Goal: Book appointment/travel/reservation

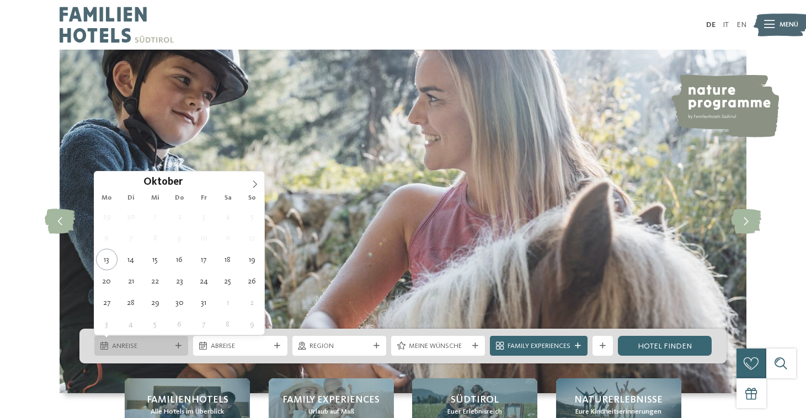
click at [141, 354] on div "Anreise" at bounding box center [141, 346] width 94 height 20
click at [257, 184] on icon at bounding box center [255, 184] width 8 height 8
type input "****"
click at [257, 184] on icon at bounding box center [255, 184] width 8 height 8
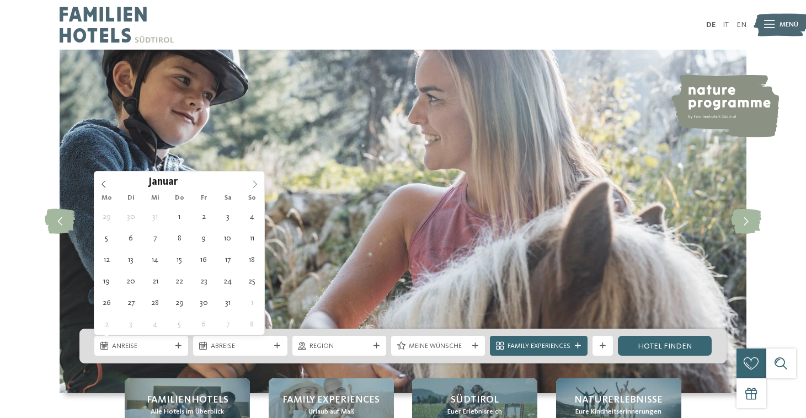
click at [257, 184] on icon at bounding box center [255, 184] width 8 height 8
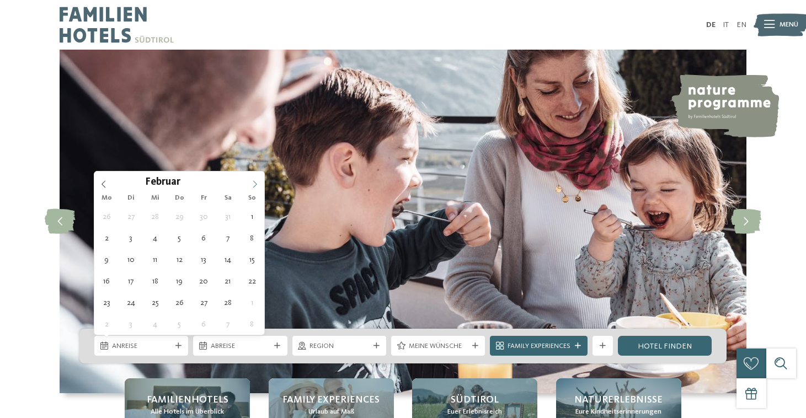
click at [257, 184] on icon at bounding box center [255, 184] width 8 height 8
type div "[DATE]"
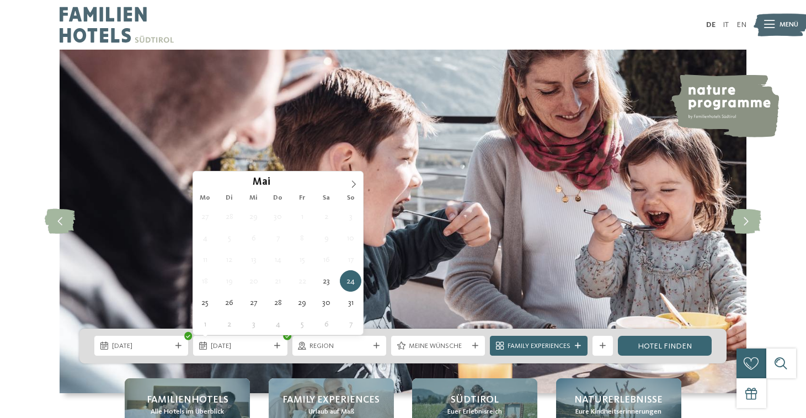
type input "****"
type div "[DATE]"
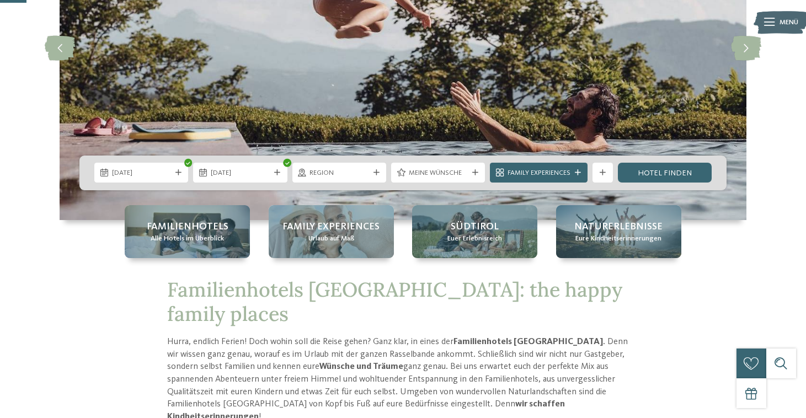
scroll to position [141, 0]
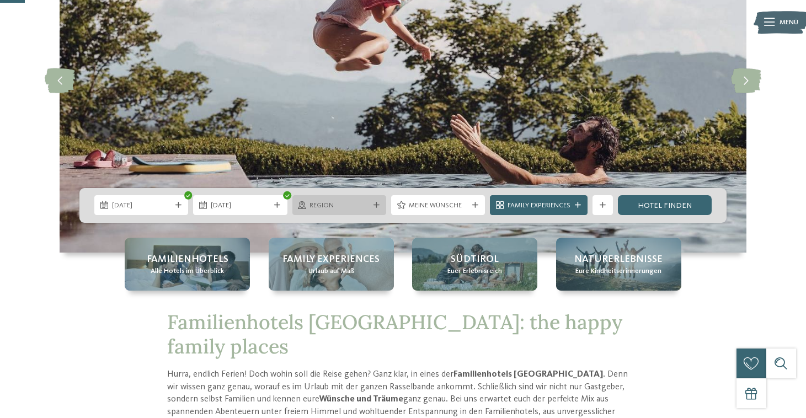
click at [375, 206] on icon at bounding box center [377, 205] width 6 height 6
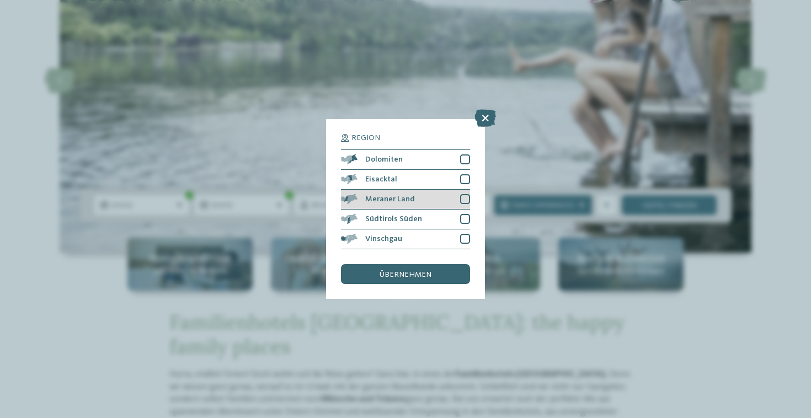
click at [465, 194] on div at bounding box center [465, 199] width 10 height 10
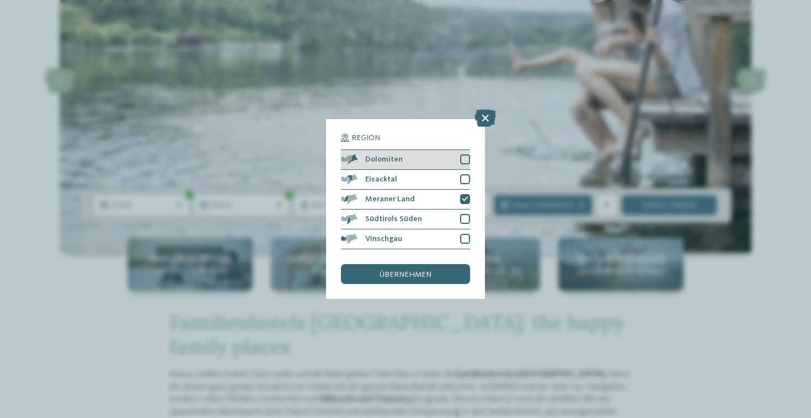
click at [467, 154] on div at bounding box center [465, 159] width 10 height 10
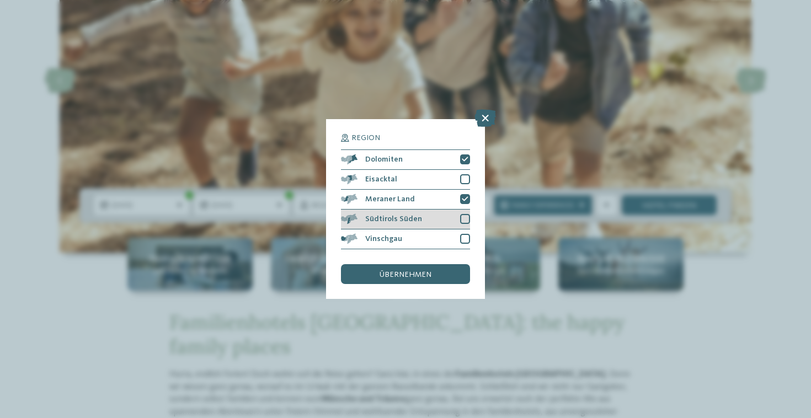
click at [466, 214] on div at bounding box center [465, 219] width 10 height 10
click at [466, 234] on div at bounding box center [465, 239] width 10 height 10
click at [461, 214] on div at bounding box center [465, 219] width 10 height 10
click at [466, 236] on icon at bounding box center [465, 239] width 7 height 6
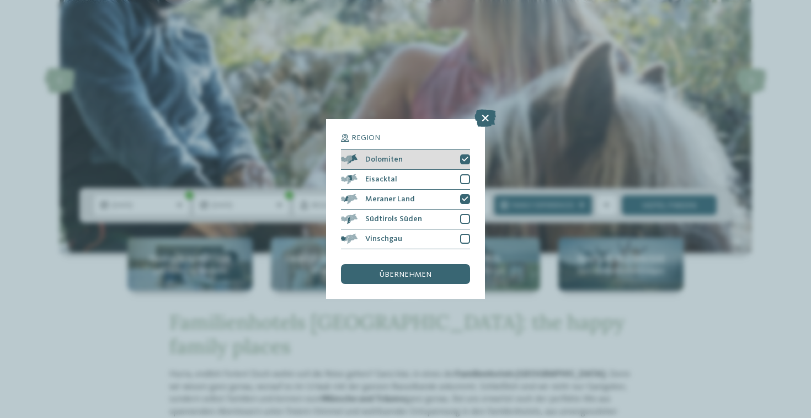
click at [467, 157] on icon at bounding box center [465, 160] width 7 height 6
click at [467, 154] on div at bounding box center [465, 159] width 10 height 10
click at [413, 271] on span "übernehmen" at bounding box center [406, 275] width 52 height 8
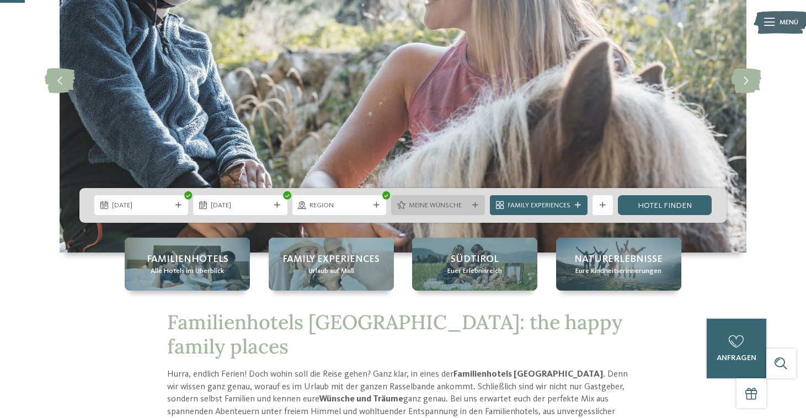
click at [451, 205] on span "Meine Wünsche" at bounding box center [438, 206] width 59 height 10
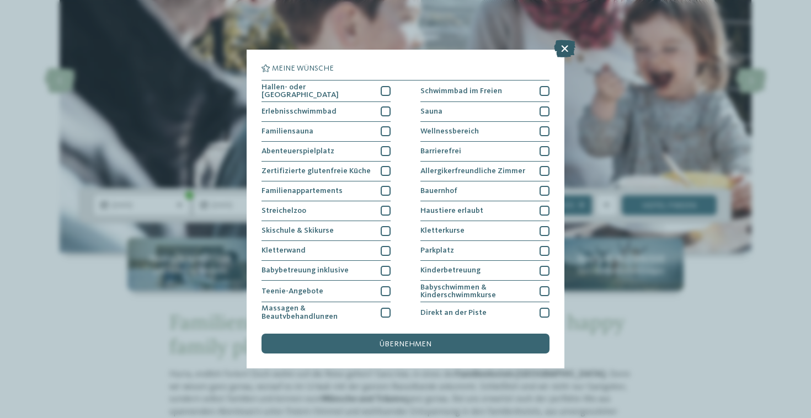
click at [570, 50] on icon at bounding box center [565, 49] width 22 height 18
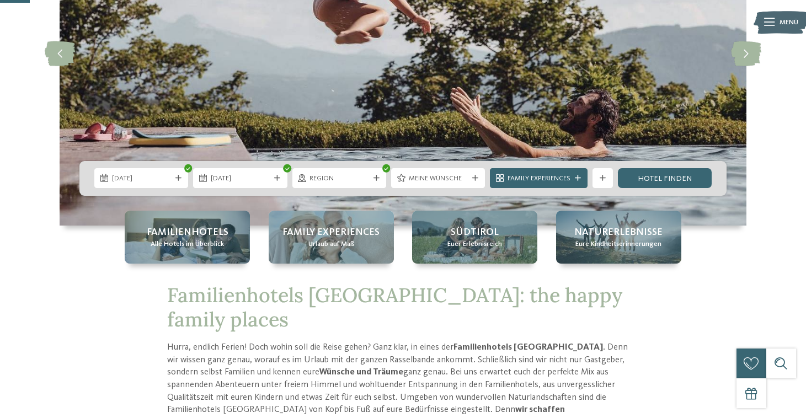
scroll to position [167, 0]
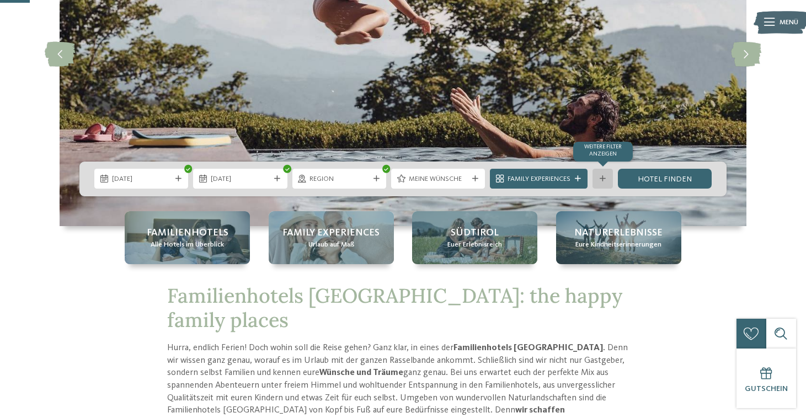
click at [604, 179] on icon at bounding box center [603, 179] width 6 height 6
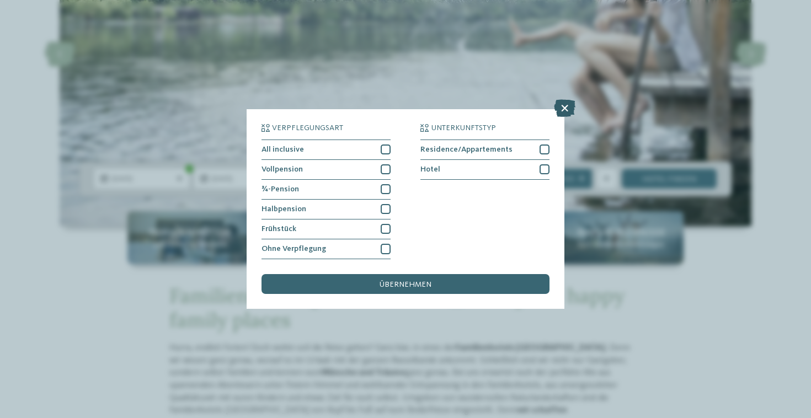
click at [567, 99] on icon at bounding box center [565, 108] width 22 height 18
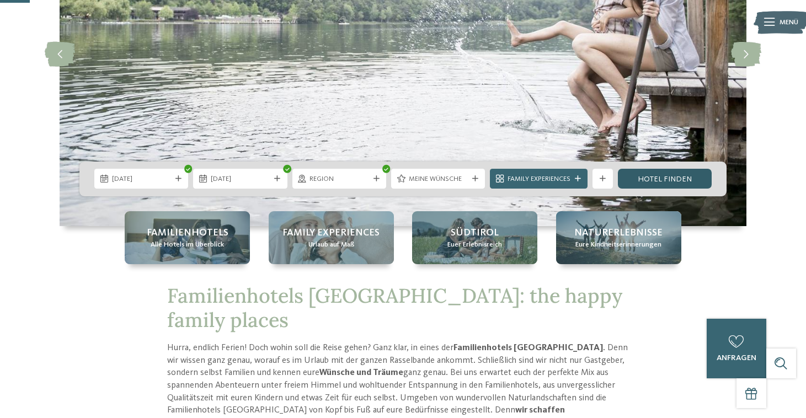
click at [677, 177] on link "Hotel finden" at bounding box center [665, 179] width 94 height 20
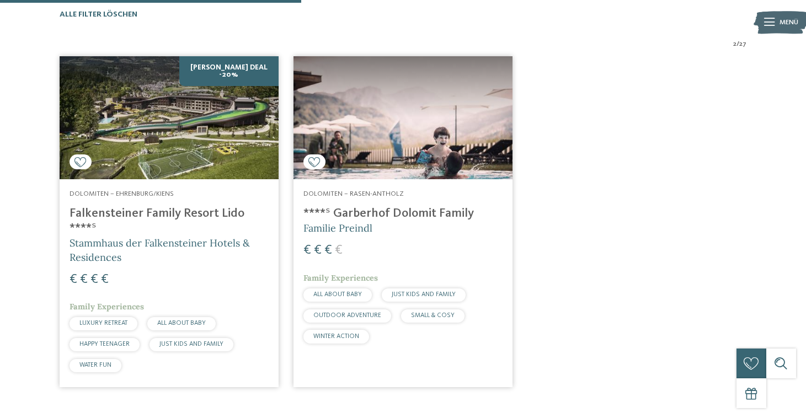
scroll to position [334, 0]
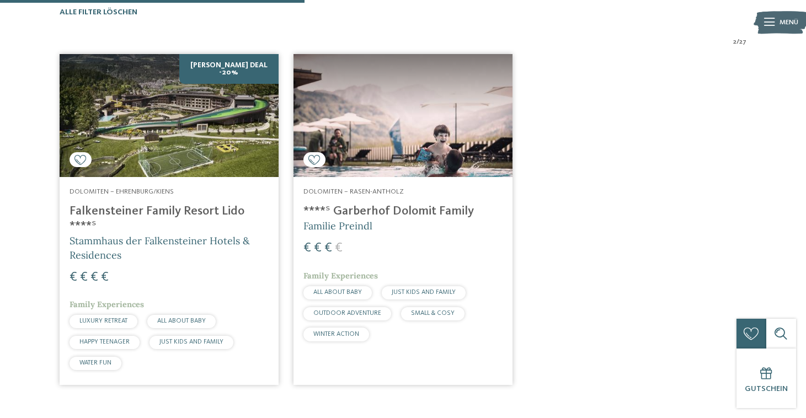
click at [385, 211] on h4 "****ˢ Garberhof Dolomit Family" at bounding box center [402, 211] width 199 height 15
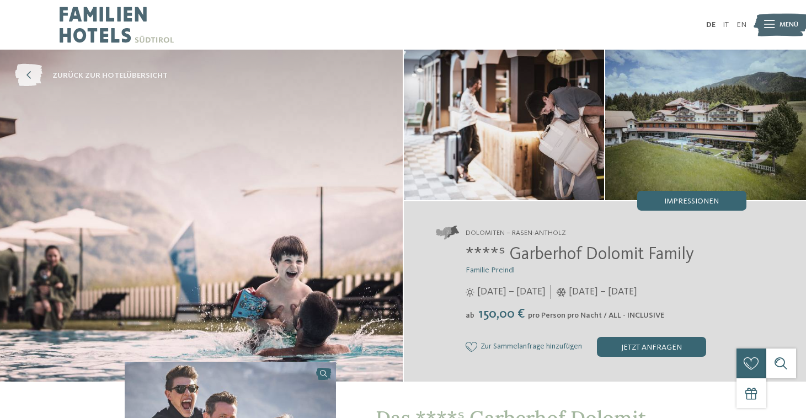
click at [36, 73] on icon at bounding box center [29, 76] width 28 height 23
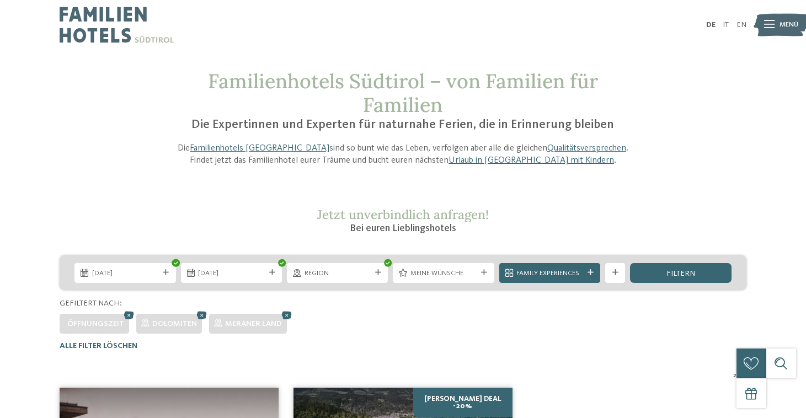
click at [343, 285] on div "[DATE] [DATE]" at bounding box center [403, 272] width 687 height 35
click at [343, 281] on div "Region" at bounding box center [337, 273] width 101 height 20
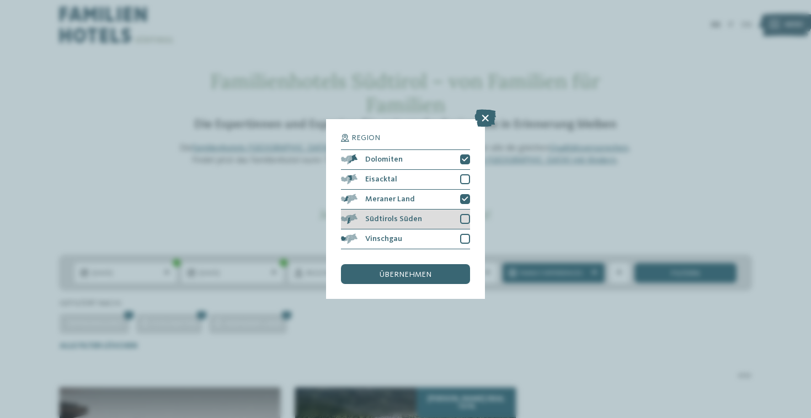
click at [463, 214] on div at bounding box center [465, 219] width 10 height 10
click at [467, 234] on div at bounding box center [465, 239] width 10 height 10
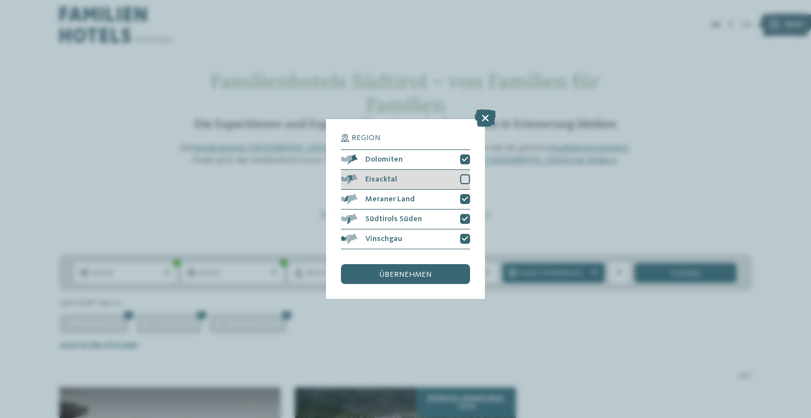
click at [464, 174] on div at bounding box center [465, 179] width 10 height 10
click at [435, 264] on div "übernehmen" at bounding box center [405, 274] width 129 height 20
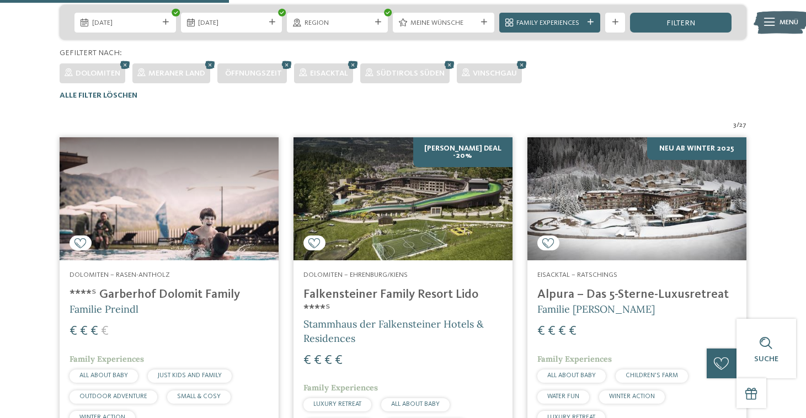
scroll to position [249, 0]
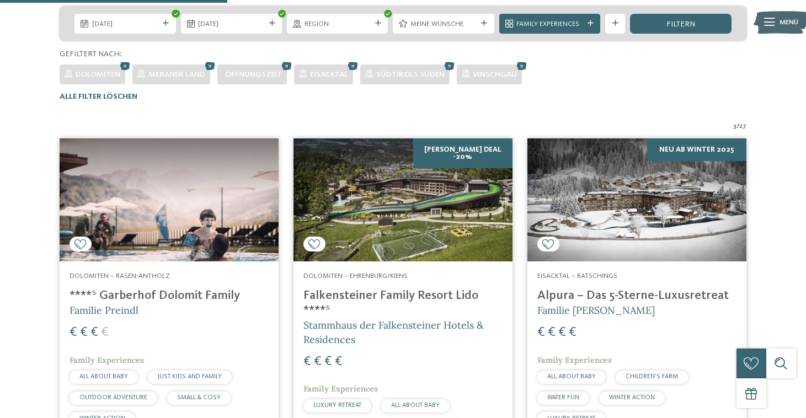
click at [741, 123] on span "27" at bounding box center [742, 126] width 7 height 10
click at [765, 153] on div "3 / 27 Dolomiten – [GEOGRAPHIC_DATA][PERSON_NAME] ****ˢ Garberhof Dolomit Famil…" at bounding box center [403, 299] width 806 height 356
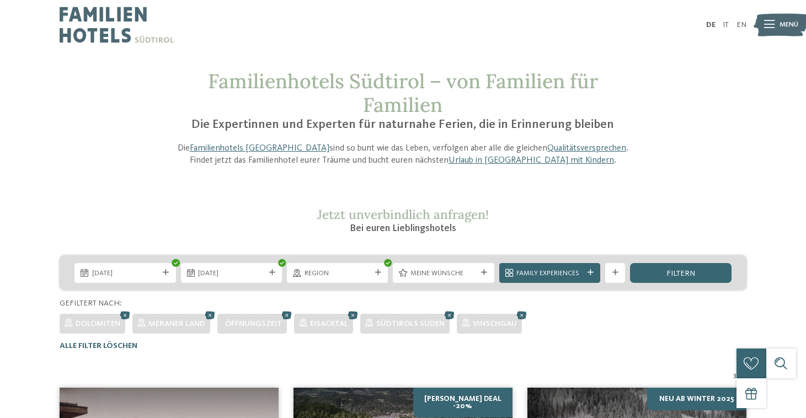
scroll to position [0, 0]
